Goal: Task Accomplishment & Management: Manage account settings

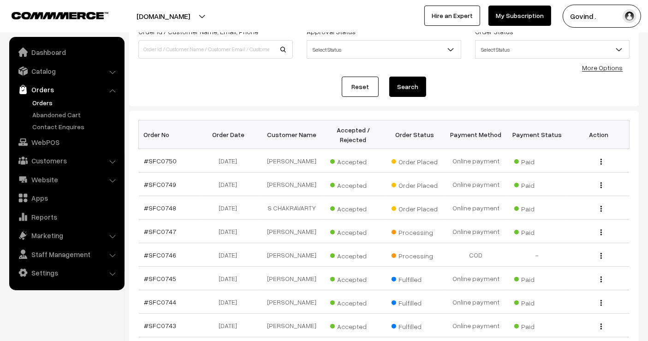
scroll to position [70, 0]
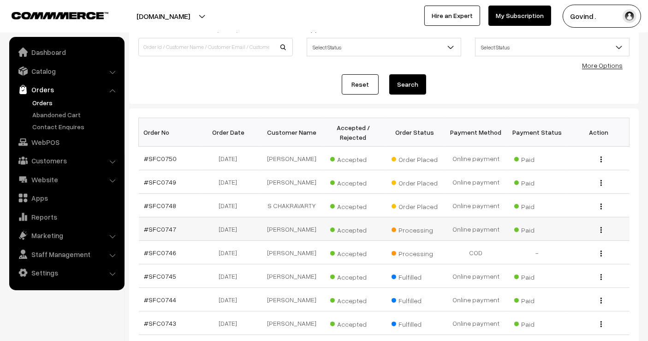
click at [601, 233] on img "button" at bounding box center [601, 230] width 1 height 6
click at [547, 247] on link "View" at bounding box center [560, 243] width 78 height 20
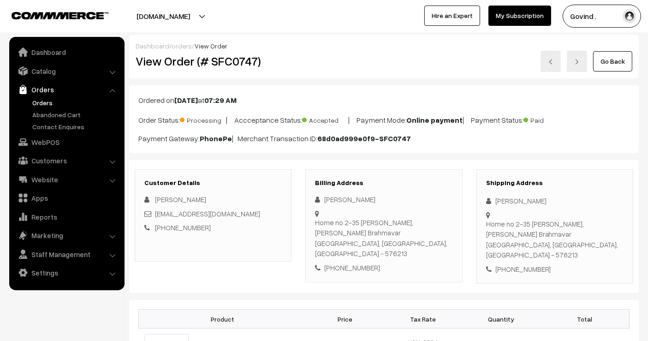
click at [608, 59] on link "Go Back" at bounding box center [612, 61] width 39 height 20
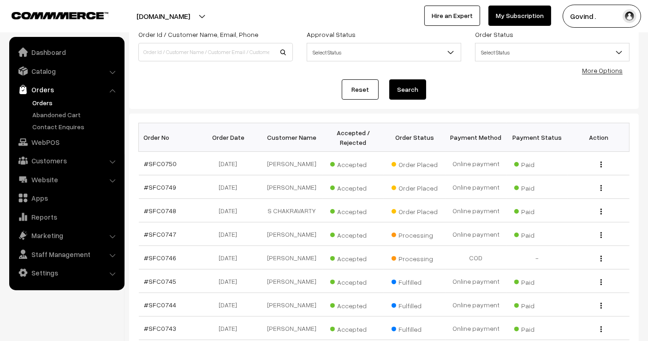
scroll to position [73, 0]
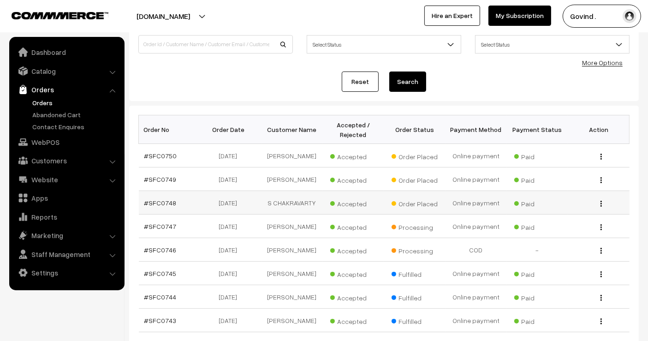
click at [602, 207] on button "button" at bounding box center [601, 203] width 2 height 7
click at [570, 222] on link "View" at bounding box center [560, 217] width 78 height 20
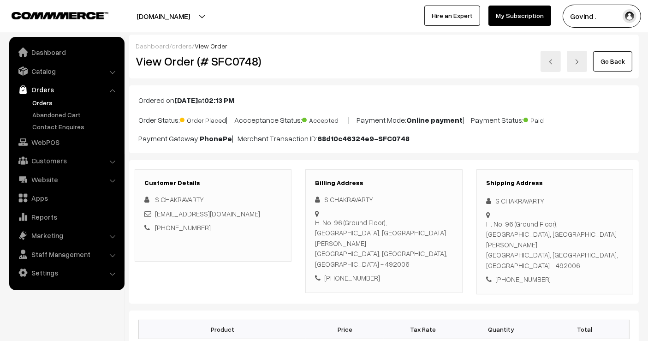
click at [525, 201] on div "S CHAKRAVARTY" at bounding box center [555, 201] width 138 height 11
copy div "S CHAKRAVARTY"
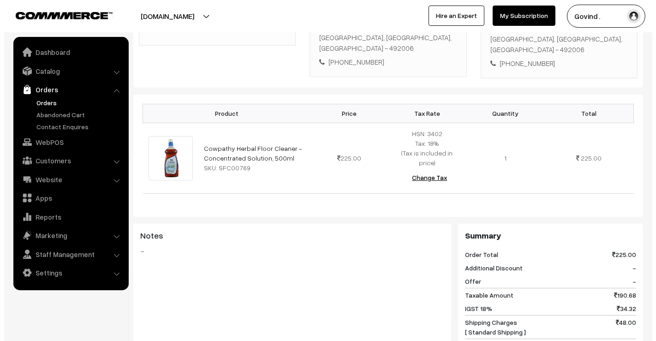
scroll to position [404, 0]
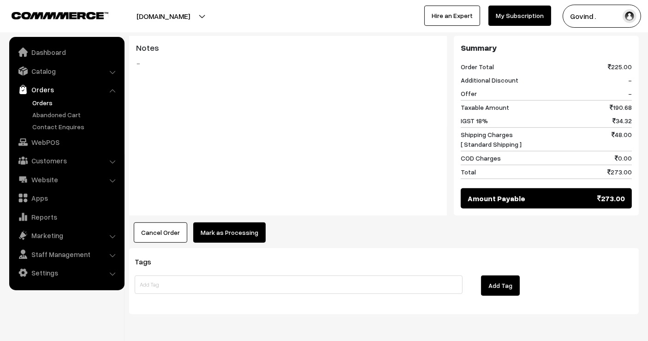
click at [249, 222] on button "Mark as Processing" at bounding box center [229, 232] width 72 height 20
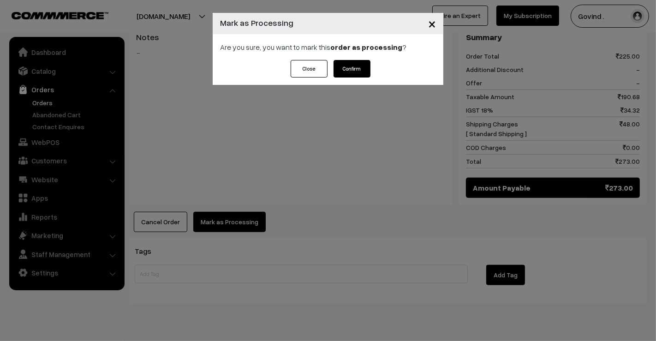
click at [356, 67] on button "Confirm" at bounding box center [352, 69] width 37 height 18
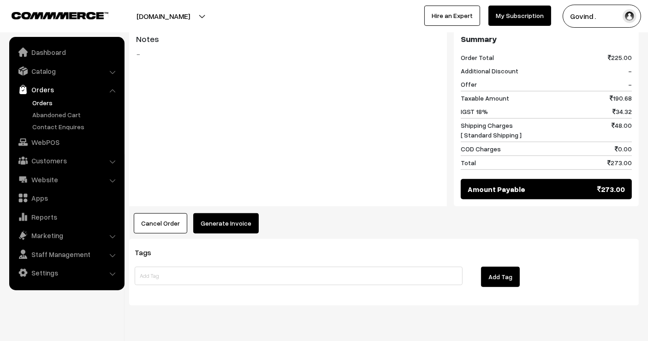
scroll to position [399, 0]
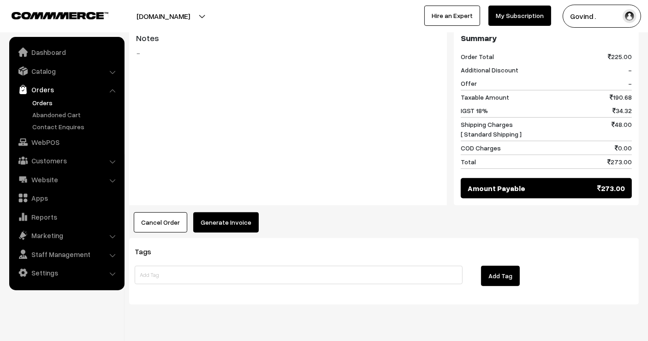
click at [230, 212] on button "Generate Invoice" at bounding box center [226, 222] width 66 height 20
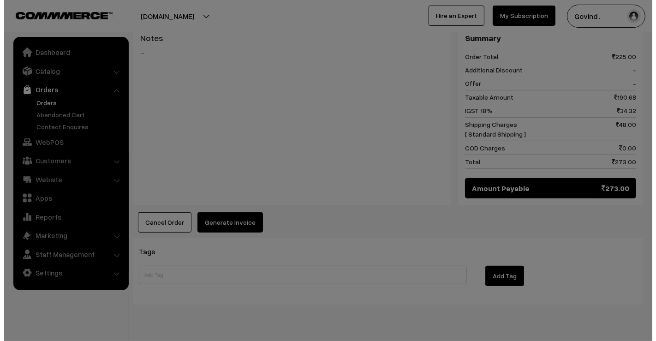
scroll to position [401, 0]
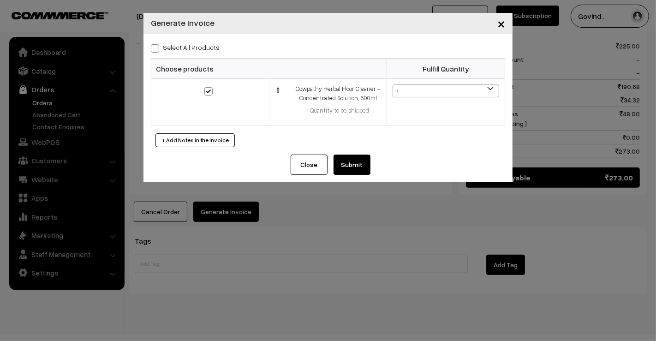
click at [150, 48] on div "Select All Products Choose products Fulfill Quantity 1 1" at bounding box center [328, 94] width 369 height 120
click at [154, 51] on span at bounding box center [155, 48] width 8 height 8
click at [154, 50] on input "Select All Products" at bounding box center [154, 47] width 6 height 6
checkbox input "true"
click at [344, 167] on button "Submit" at bounding box center [352, 165] width 37 height 20
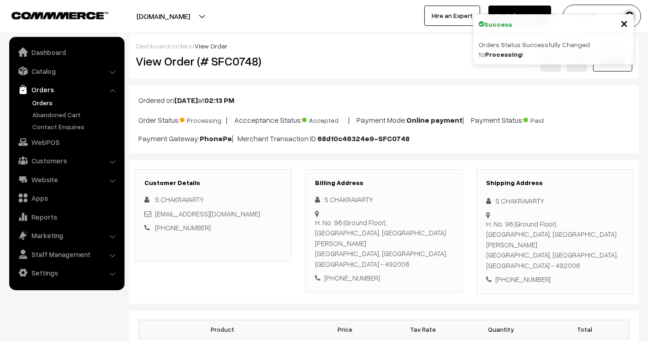
click at [611, 63] on link "Go Back" at bounding box center [612, 61] width 39 height 20
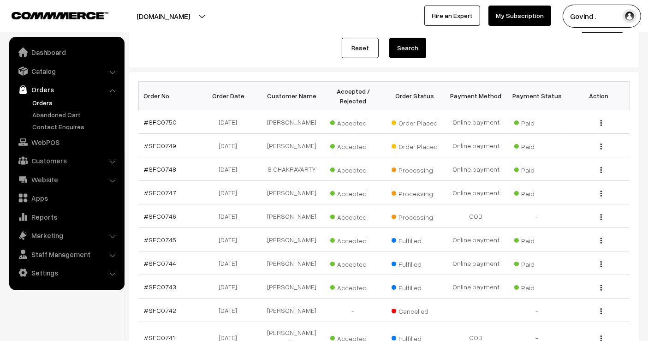
scroll to position [120, 0]
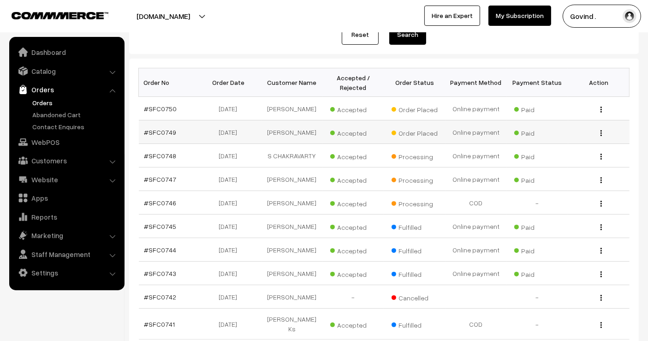
click at [601, 136] on img "button" at bounding box center [601, 133] width 1 height 6
click at [546, 145] on link "View" at bounding box center [560, 146] width 78 height 20
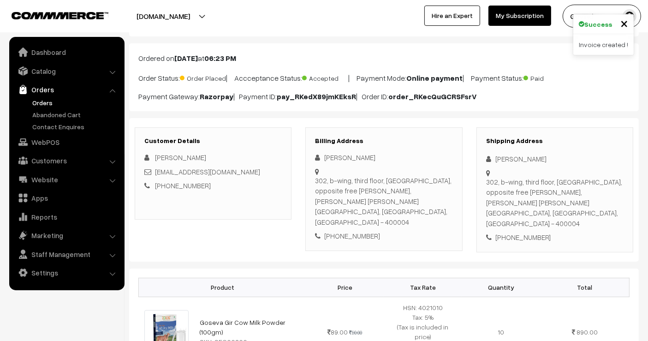
click at [648, 116] on html "Thank you for showing interest. Our team will call you shortly. Close shopforco…" at bounding box center [324, 128] width 648 height 341
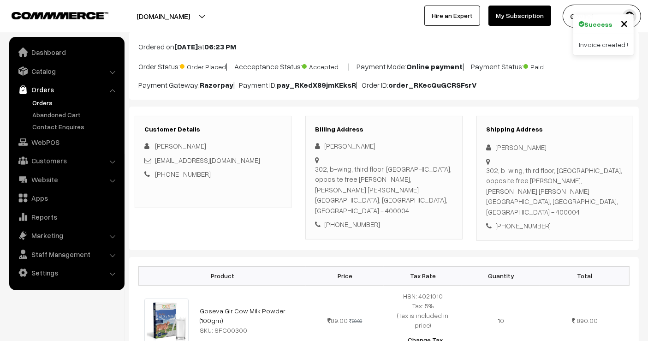
click at [516, 145] on div "[PERSON_NAME]" at bounding box center [555, 147] width 138 height 11
copy div "[PERSON_NAME]"
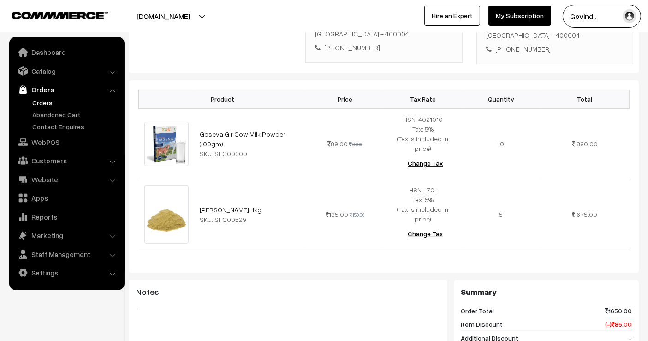
scroll to position [484, 0]
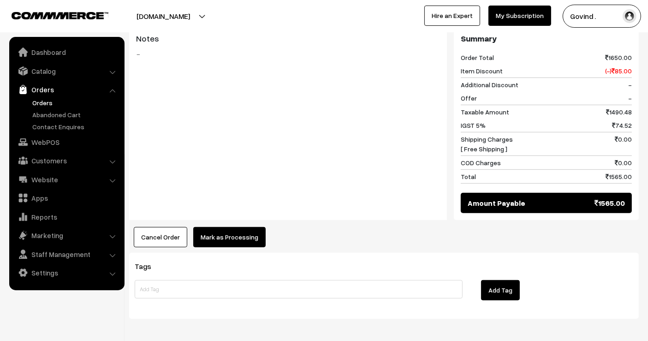
click at [219, 227] on button "Mark as Processing" at bounding box center [229, 237] width 72 height 20
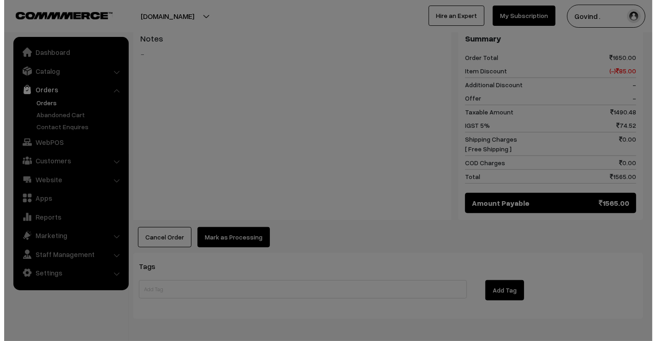
scroll to position [485, 0]
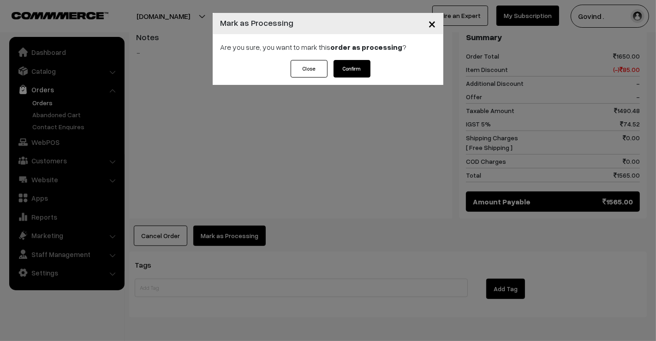
click at [368, 73] on button "Confirm" at bounding box center [352, 69] width 37 height 18
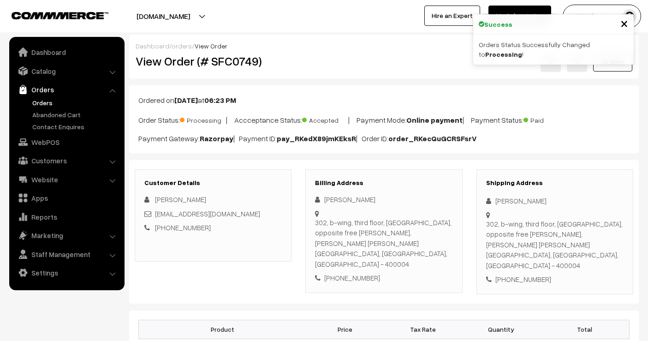
scroll to position [493, 0]
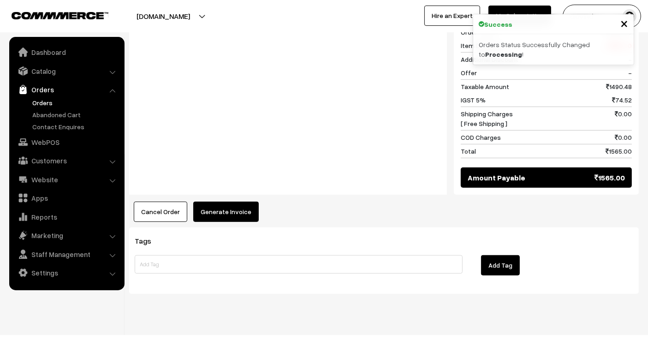
click at [218, 202] on button "Generate Invoice" at bounding box center [226, 212] width 66 height 20
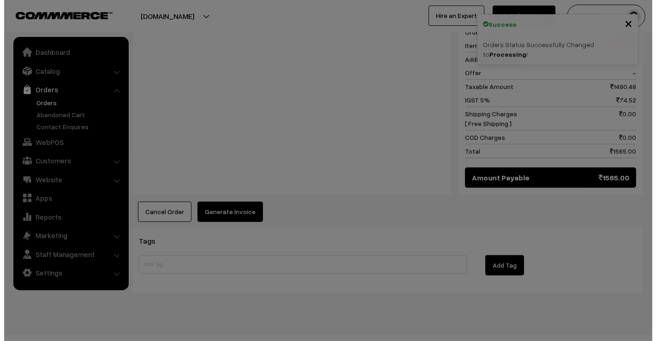
scroll to position [496, 0]
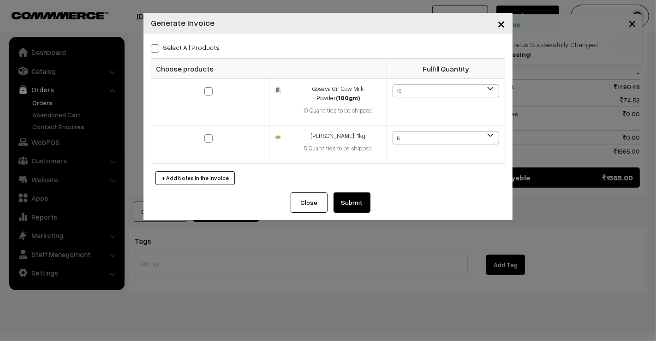
click at [154, 48] on span at bounding box center [155, 48] width 8 height 8
click at [154, 48] on input "Select All Products" at bounding box center [154, 47] width 6 height 6
checkbox input "true"
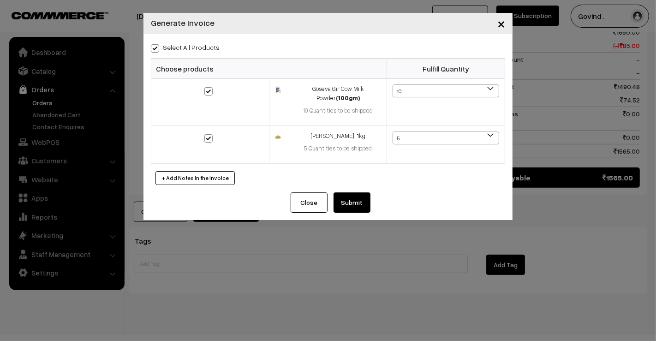
click at [353, 203] on button "Submit" at bounding box center [352, 202] width 37 height 20
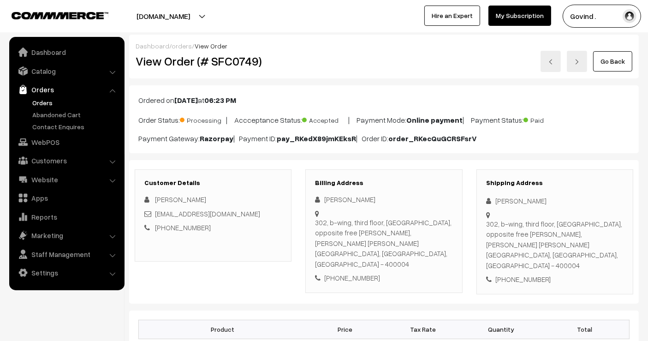
click at [621, 62] on link "Go Back" at bounding box center [612, 61] width 39 height 20
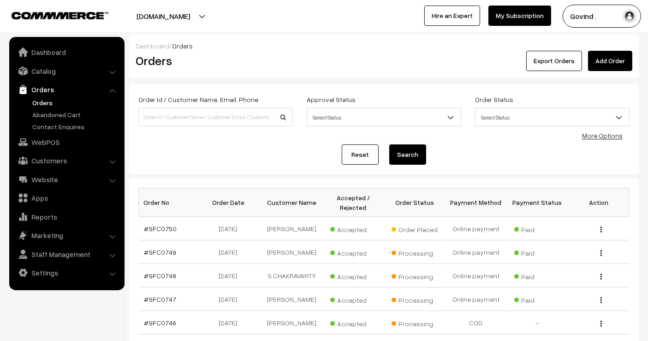
scroll to position [60, 0]
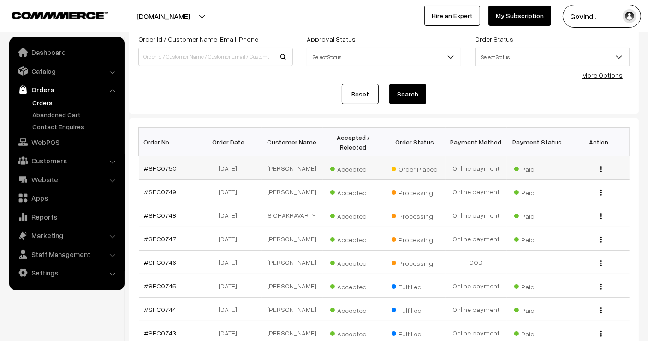
click at [601, 167] on img "button" at bounding box center [601, 169] width 1 height 6
click at [567, 180] on link "View" at bounding box center [560, 182] width 78 height 20
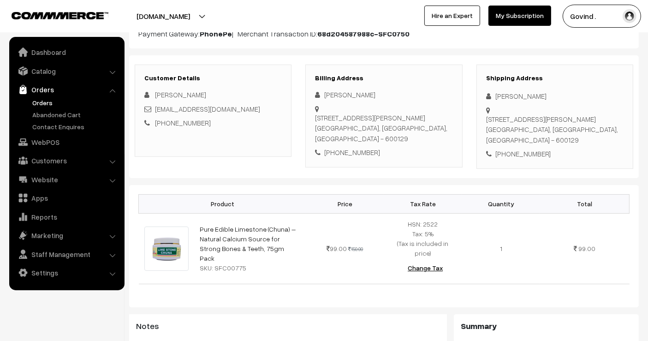
scroll to position [101, 0]
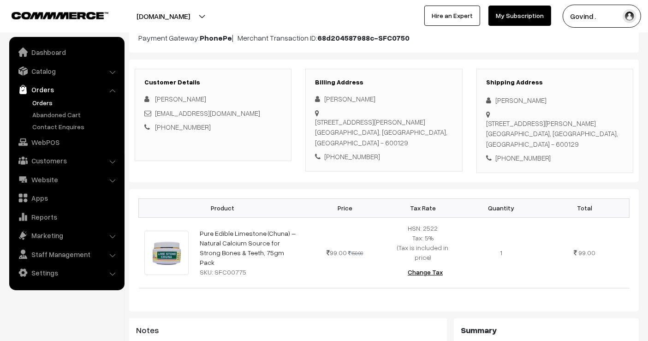
click at [517, 96] on div "[PERSON_NAME]" at bounding box center [555, 100] width 138 height 11
copy div "[PERSON_NAME]"
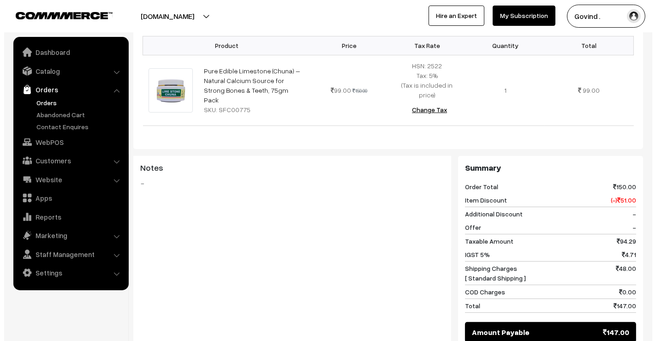
scroll to position [381, 0]
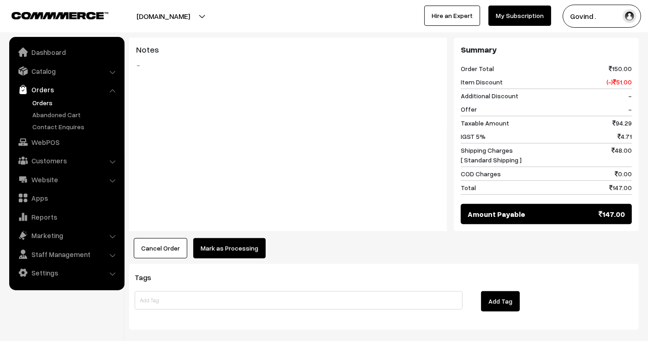
click at [233, 238] on button "Mark as Processing" at bounding box center [229, 248] width 72 height 20
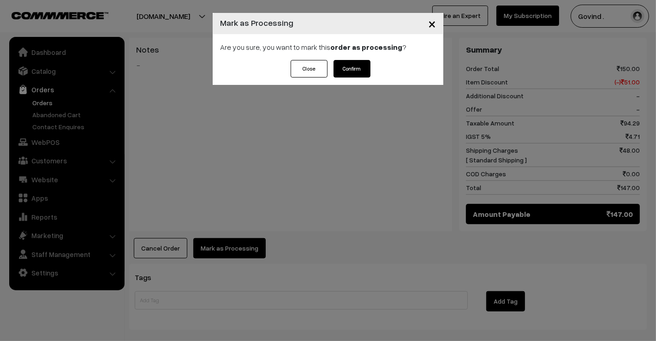
click at [352, 72] on button "Confirm" at bounding box center [352, 69] width 37 height 18
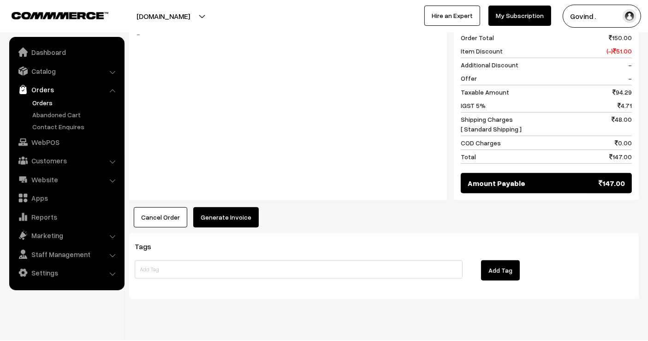
scroll to position [401, 0]
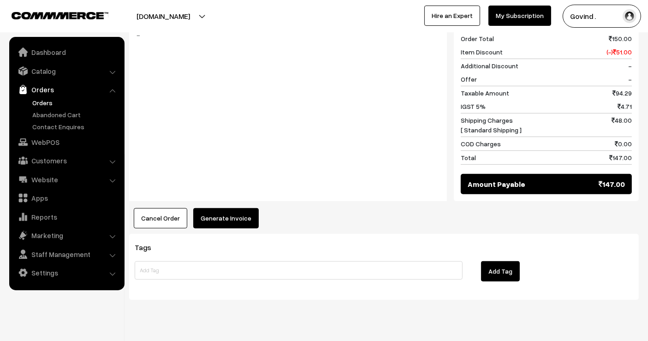
click at [227, 208] on button "Generate Invoice" at bounding box center [226, 218] width 66 height 20
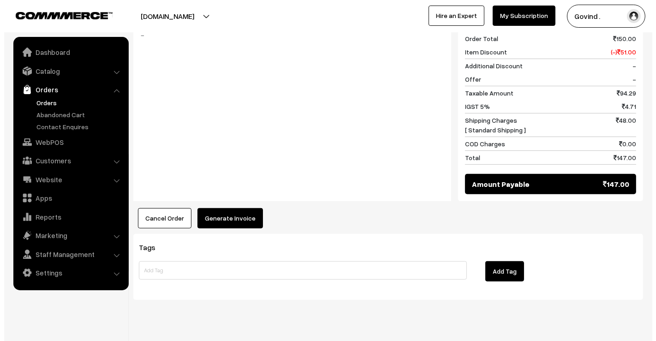
scroll to position [401, 0]
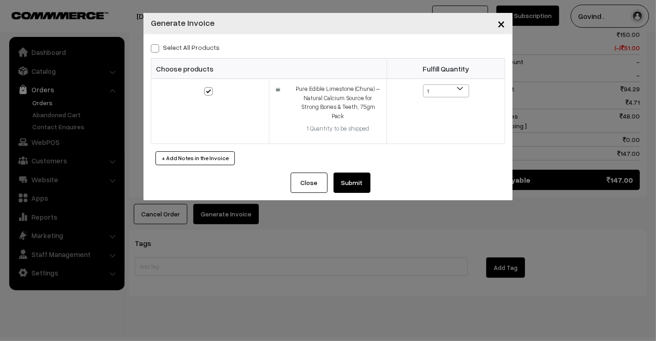
click at [160, 49] on label "Select All Products" at bounding box center [185, 47] width 69 height 10
click at [157, 49] on input "Select All Products" at bounding box center [154, 47] width 6 height 6
checkbox input "true"
click at [356, 173] on button "Submit" at bounding box center [352, 183] width 37 height 20
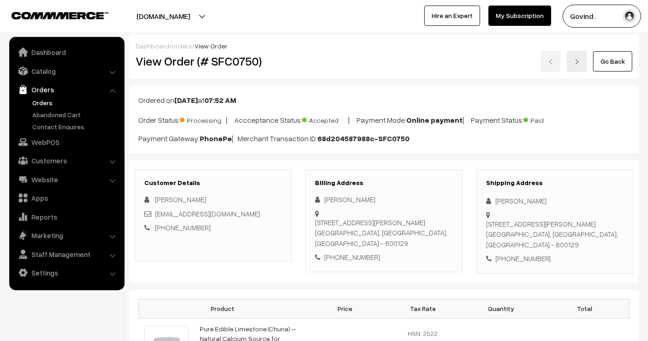
click at [614, 56] on link "Go Back" at bounding box center [612, 61] width 39 height 20
